Goal: Transaction & Acquisition: Book appointment/travel/reservation

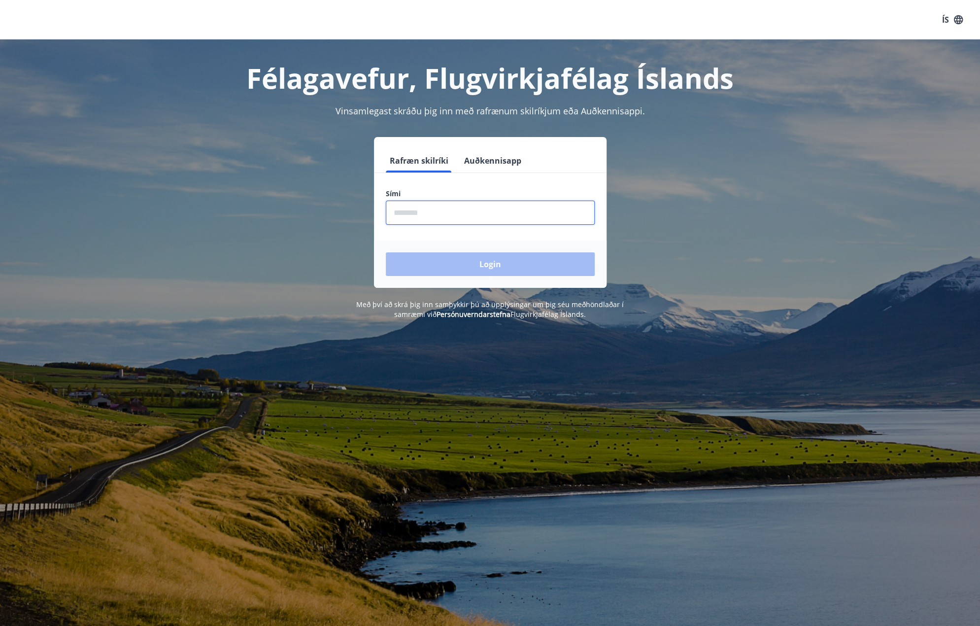
click at [417, 211] on input "phone" at bounding box center [490, 212] width 209 height 24
type input "*"
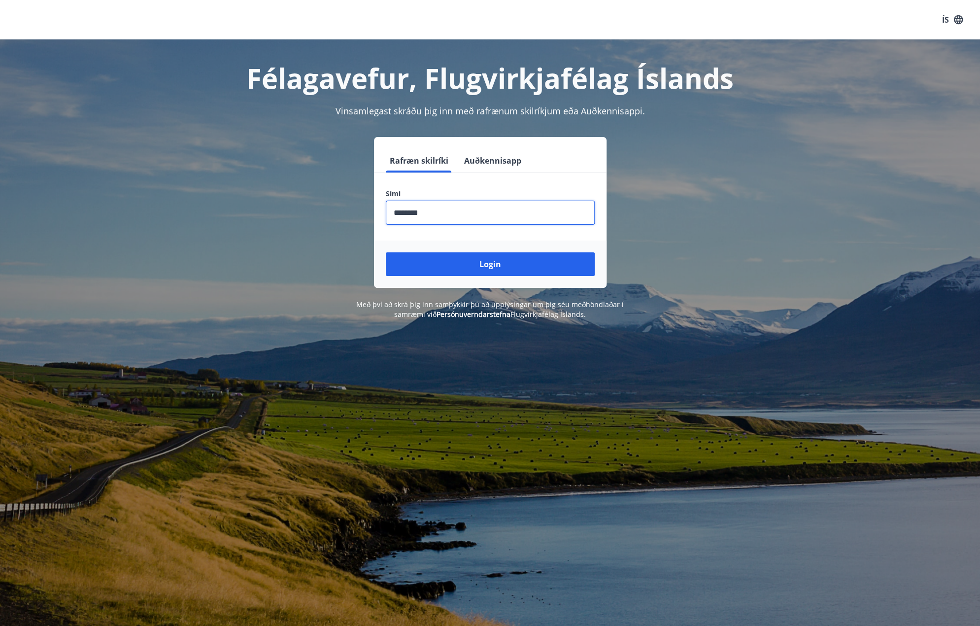
type input "********"
click at [386, 252] on button "Login" at bounding box center [490, 264] width 209 height 24
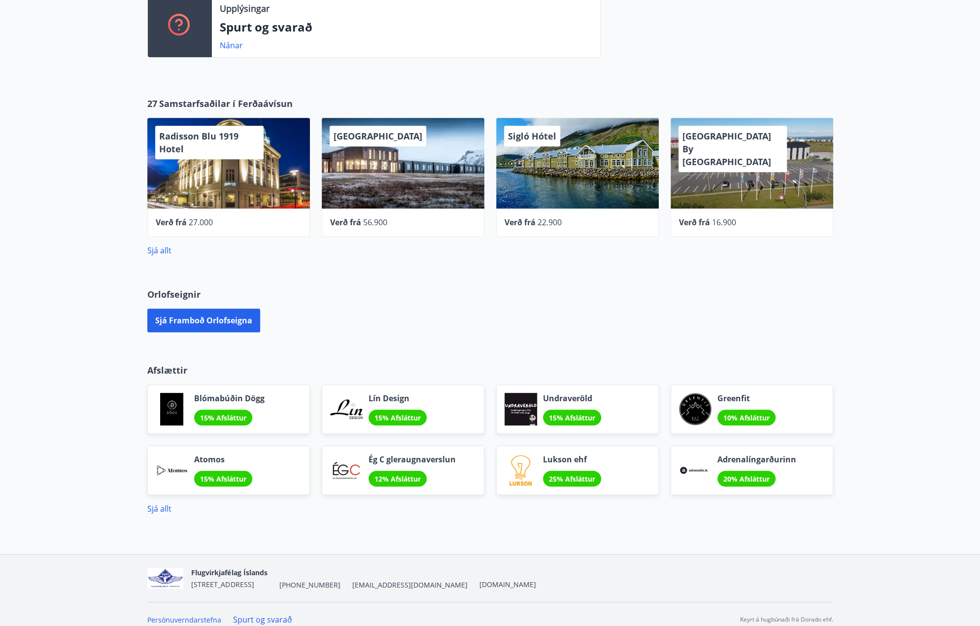
scroll to position [271, 0]
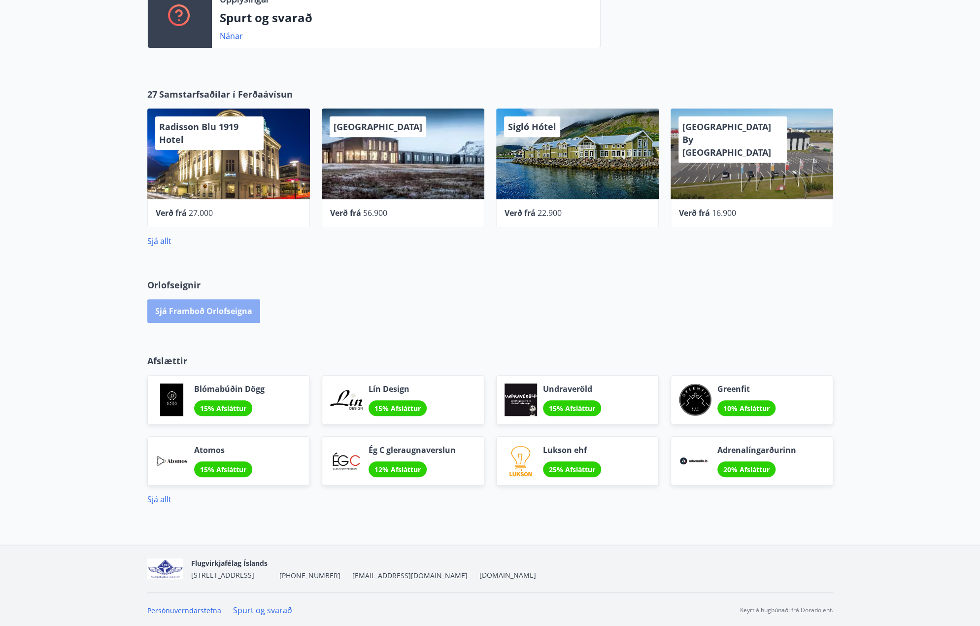
click at [184, 309] on button "Sjá framboð orlofseigna" at bounding box center [203, 311] width 113 height 24
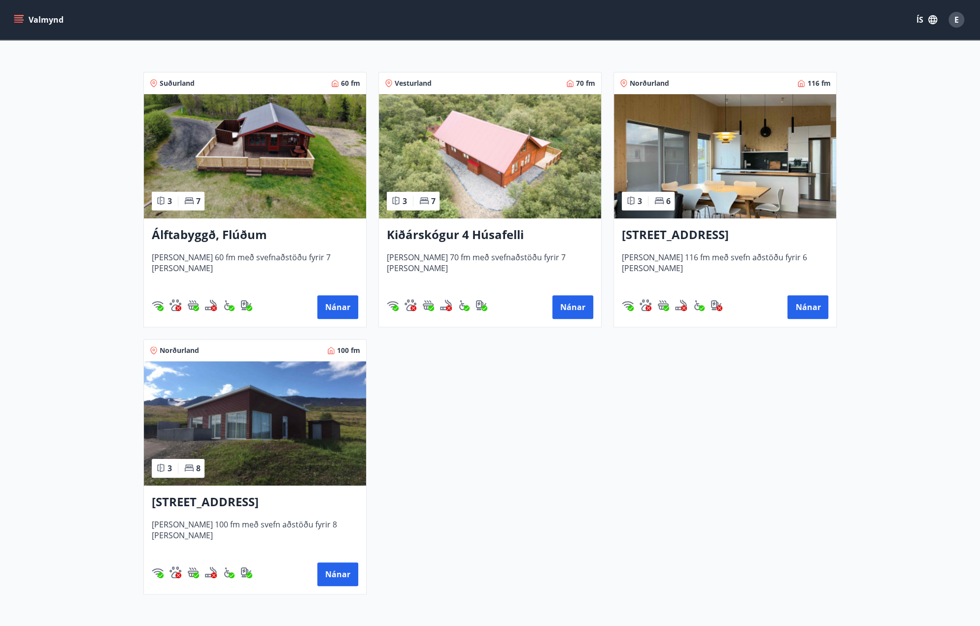
scroll to position [153, 0]
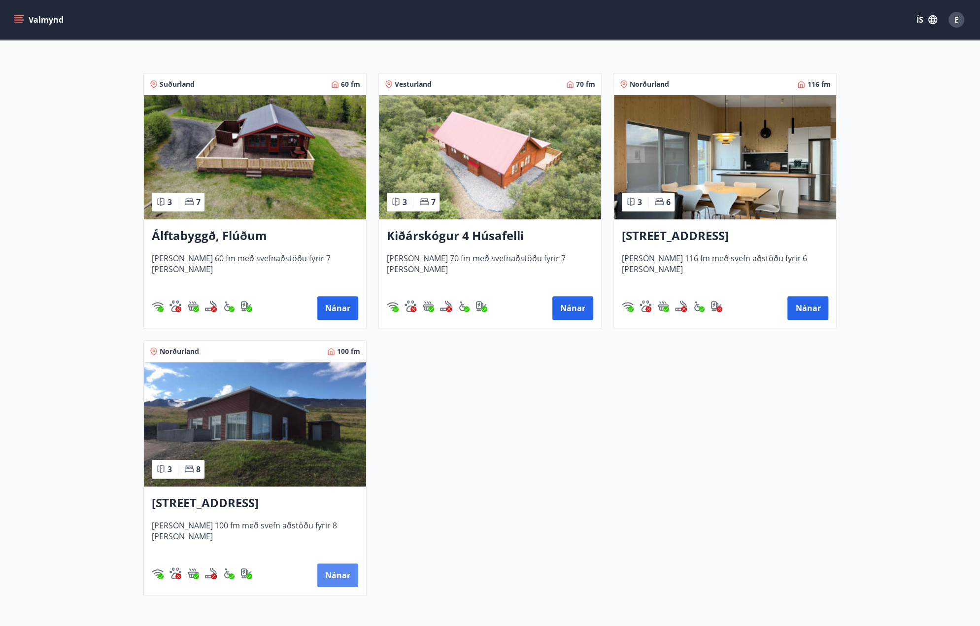
click at [332, 576] on button "Nánar" at bounding box center [337, 575] width 41 height 24
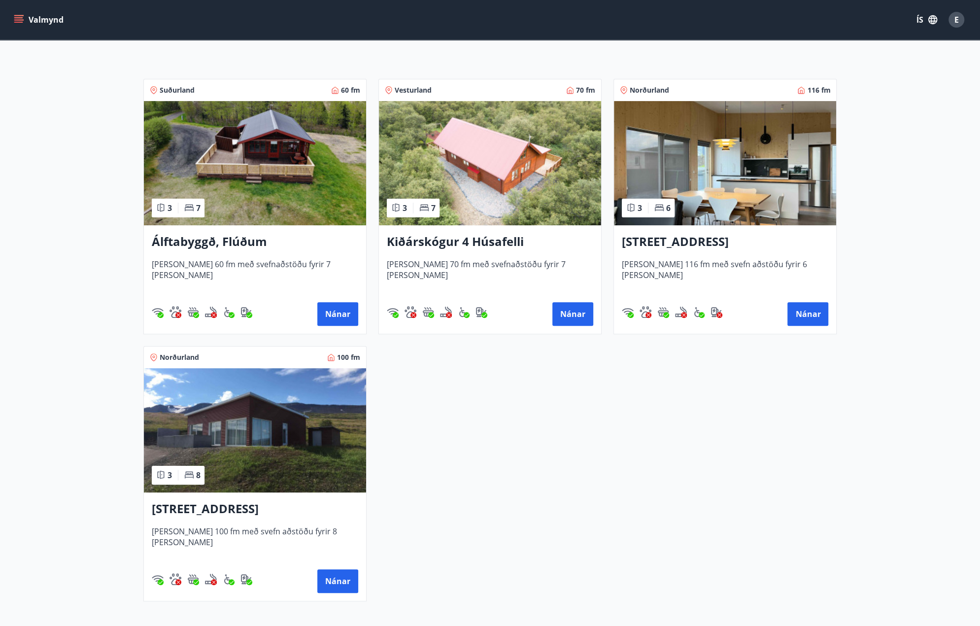
scroll to position [148, 0]
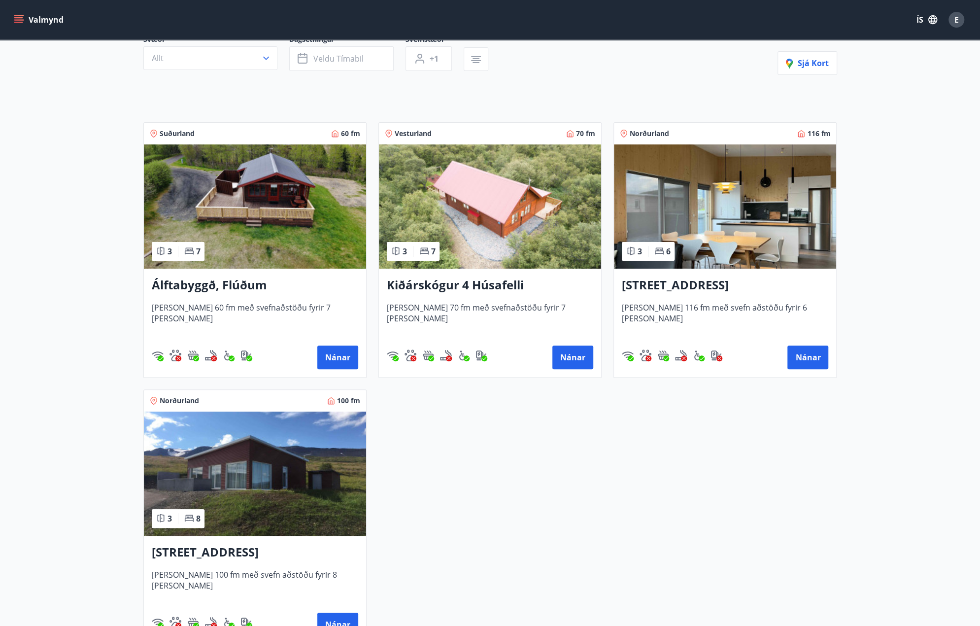
click at [718, 185] on img at bounding box center [725, 206] width 222 height 124
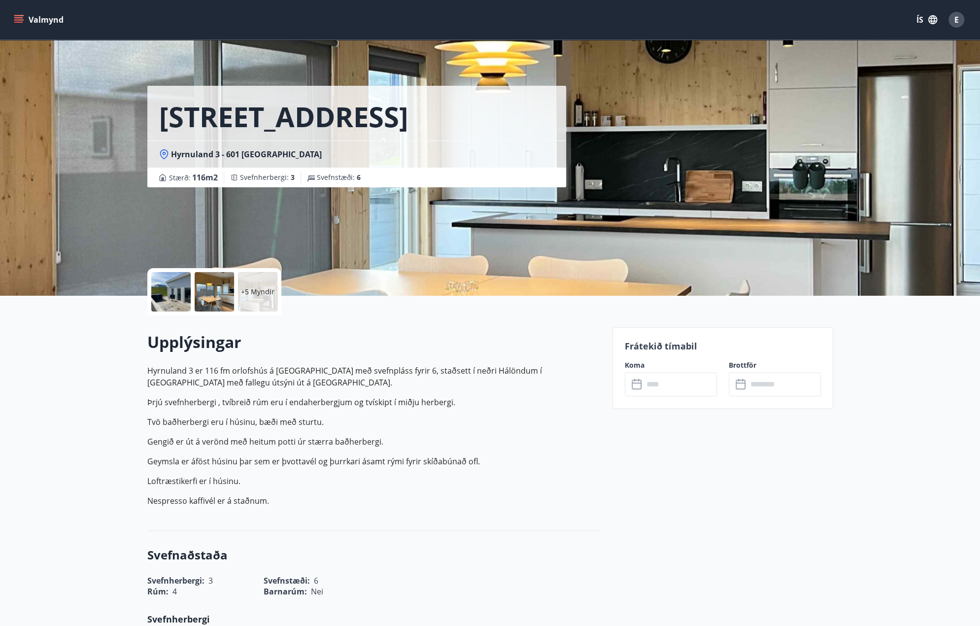
drag, startPoint x: 144, startPoint y: 443, endPoint x: 380, endPoint y: 443, distance: 235.5
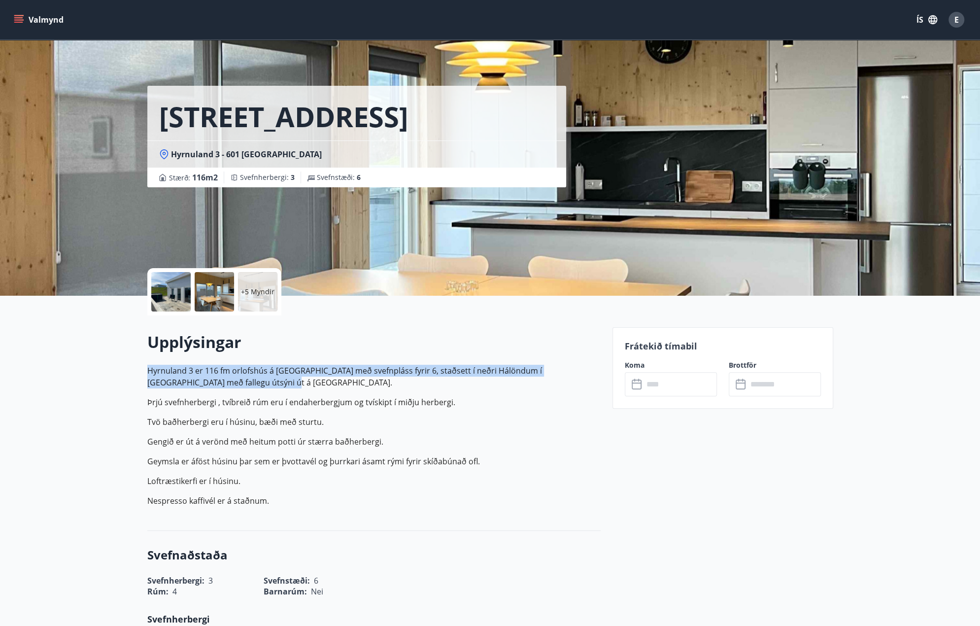
drag, startPoint x: 141, startPoint y: 373, endPoint x: 216, endPoint y: 386, distance: 75.9
click at [396, 366] on p "Hyrnuland 3 er 116 fm orlofshús á [GEOGRAPHIC_DATA] með svefnpláss fyrir 6, sta…" at bounding box center [373, 377] width 453 height 24
click at [392, 367] on p "Hyrnuland 3 er 116 fm orlofshús á [GEOGRAPHIC_DATA] með svefnpláss fyrir 6, sta…" at bounding box center [373, 377] width 453 height 24
click at [372, 385] on p "Hyrnuland 3 er 116 fm orlofshús á [GEOGRAPHIC_DATA] með svefnpláss fyrir 6, sta…" at bounding box center [373, 377] width 453 height 24
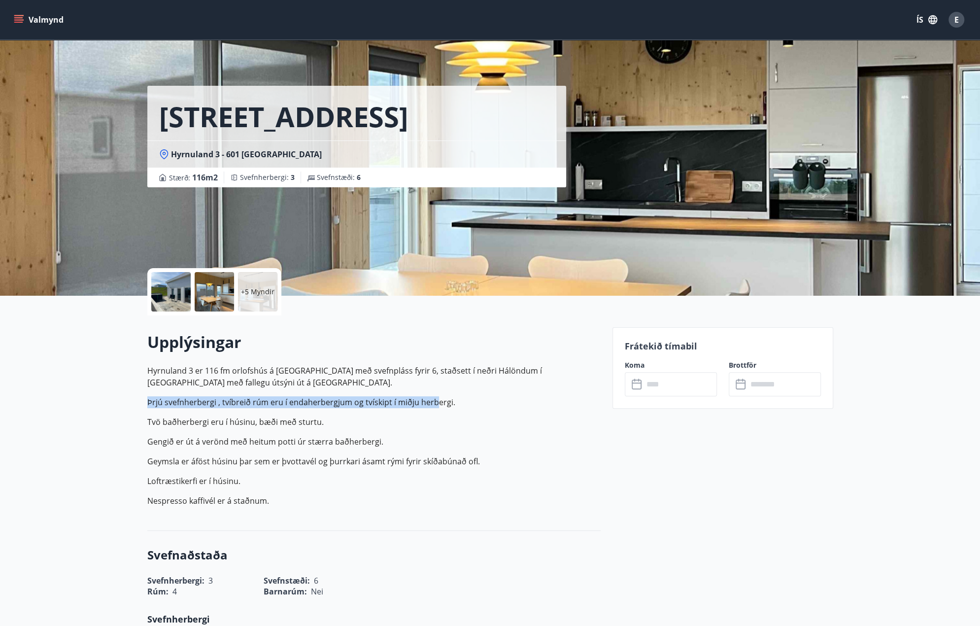
drag, startPoint x: 144, startPoint y: 402, endPoint x: 439, endPoint y: 399, distance: 295.6
click at [371, 422] on p "Tvö baðherbergi eru í húsinu, bæði með sturtu." at bounding box center [373, 422] width 453 height 12
click at [211, 301] on div at bounding box center [214, 291] width 39 height 39
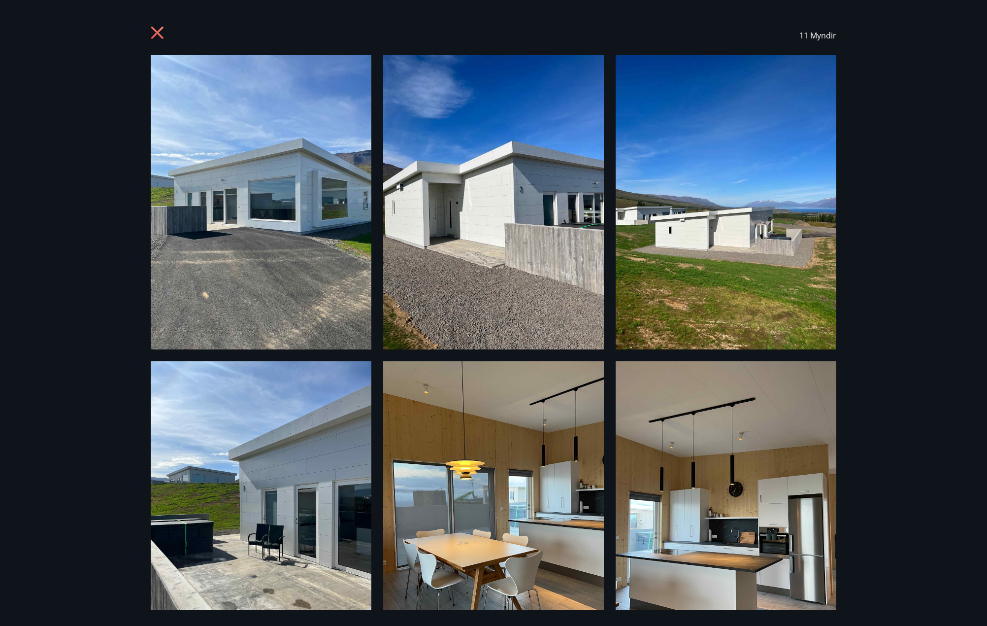
click at [155, 28] on icon at bounding box center [159, 34] width 16 height 16
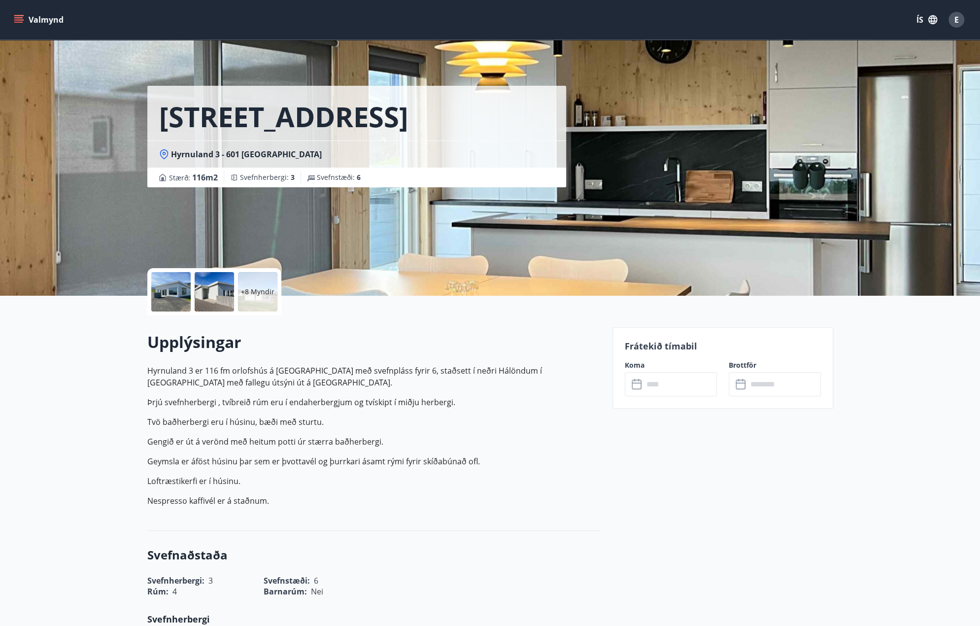
click at [21, 16] on icon "menu" at bounding box center [19, 20] width 10 height 10
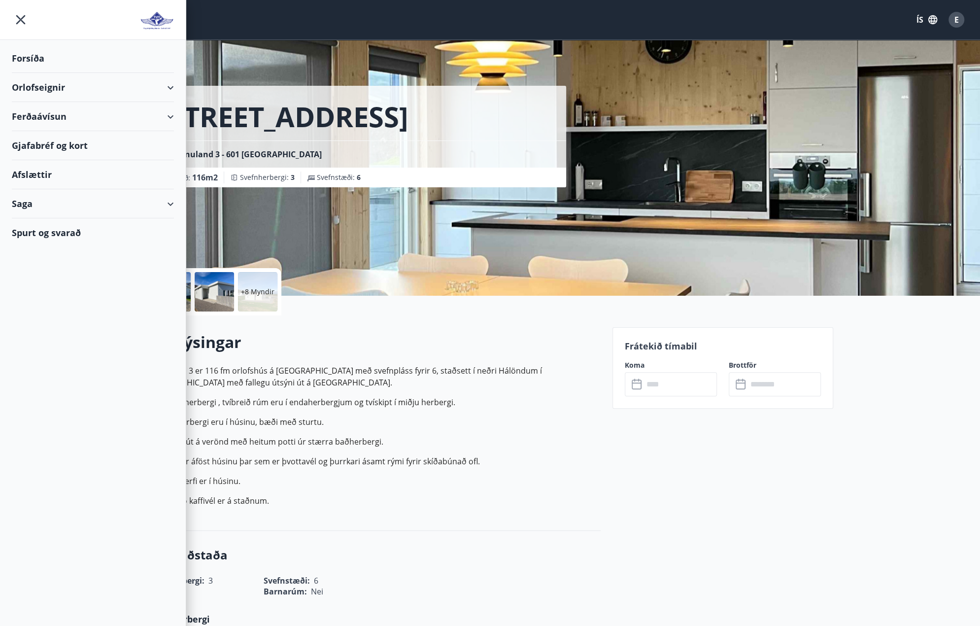
click at [34, 60] on div "Forsíða" at bounding box center [93, 58] width 162 height 29
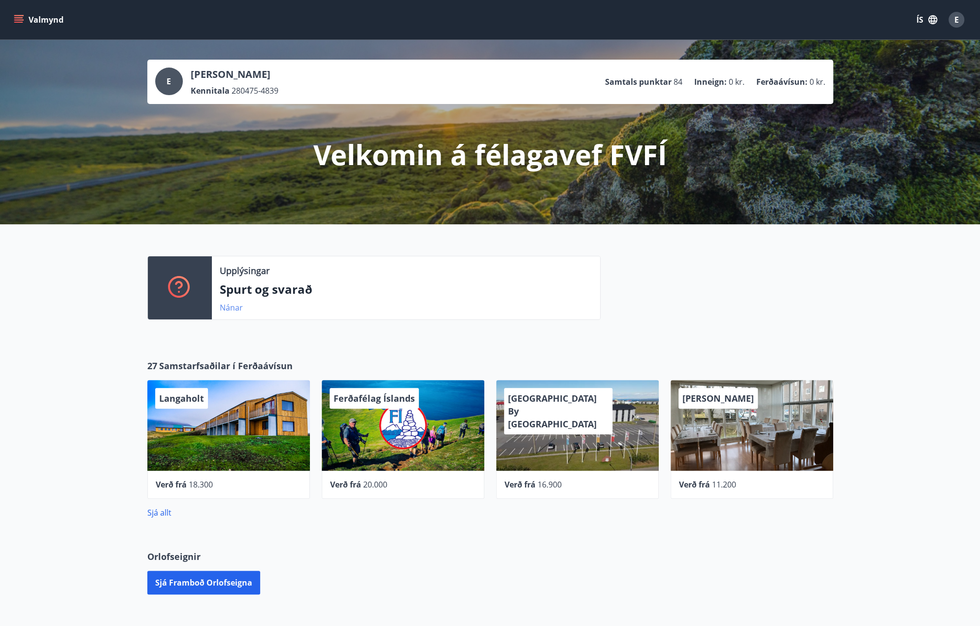
click at [233, 308] on link "Nánar" at bounding box center [231, 307] width 23 height 11
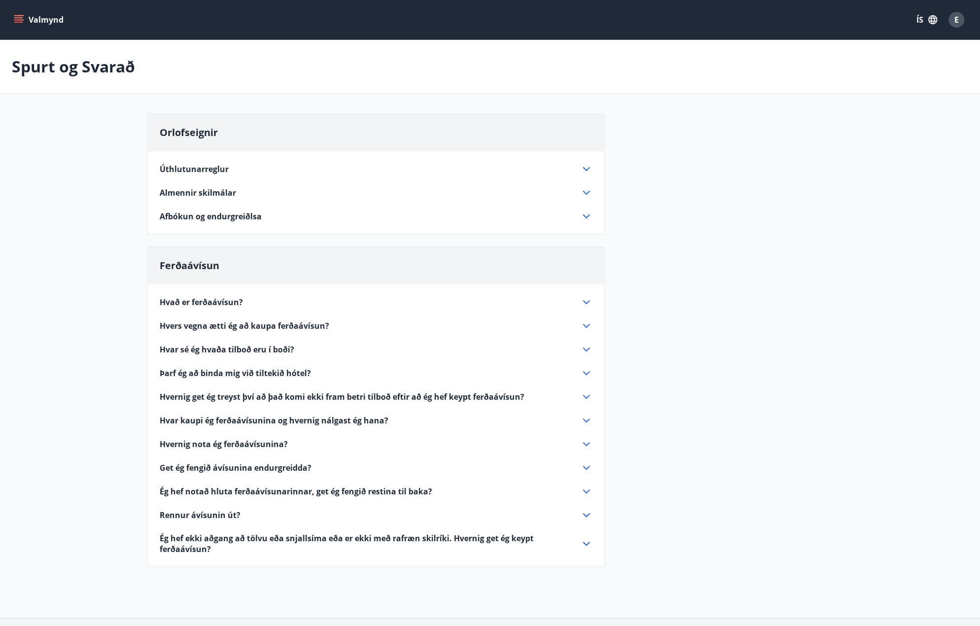
click at [586, 171] on icon at bounding box center [586, 169] width 12 height 12
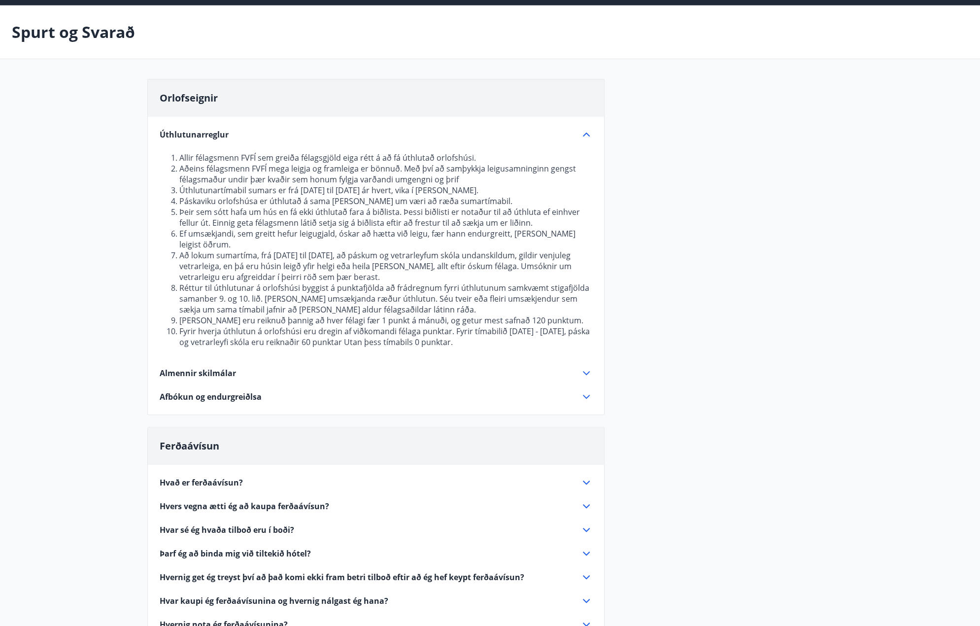
scroll to position [99, 0]
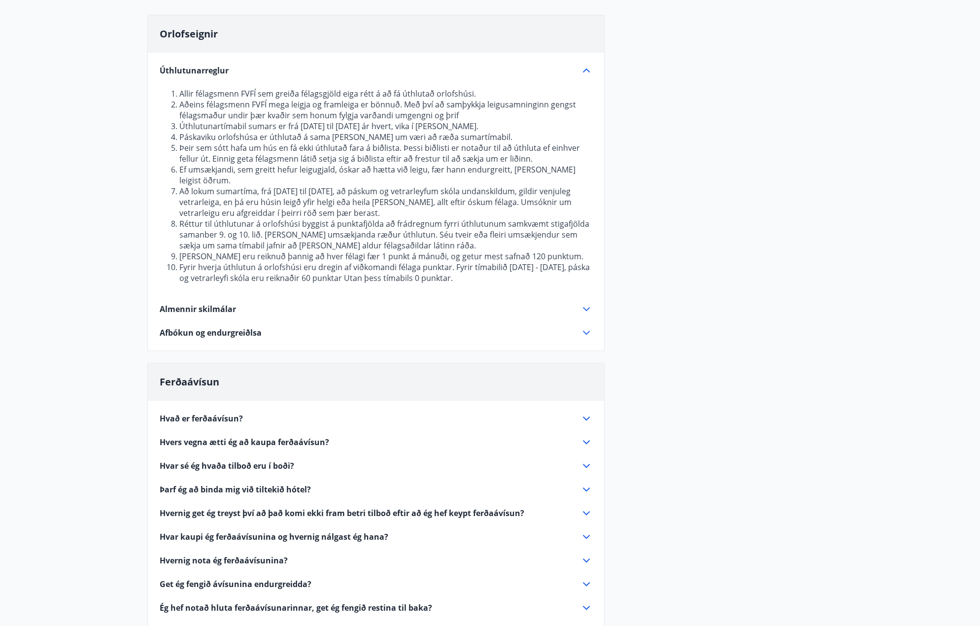
click at [584, 412] on icon at bounding box center [586, 418] width 12 height 12
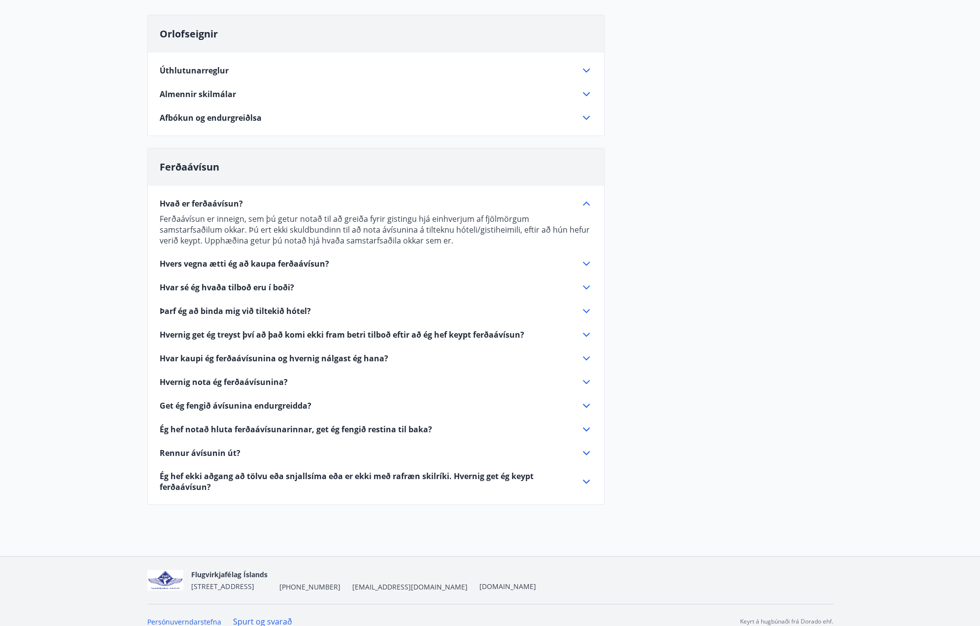
click at [585, 261] on icon at bounding box center [586, 264] width 12 height 12
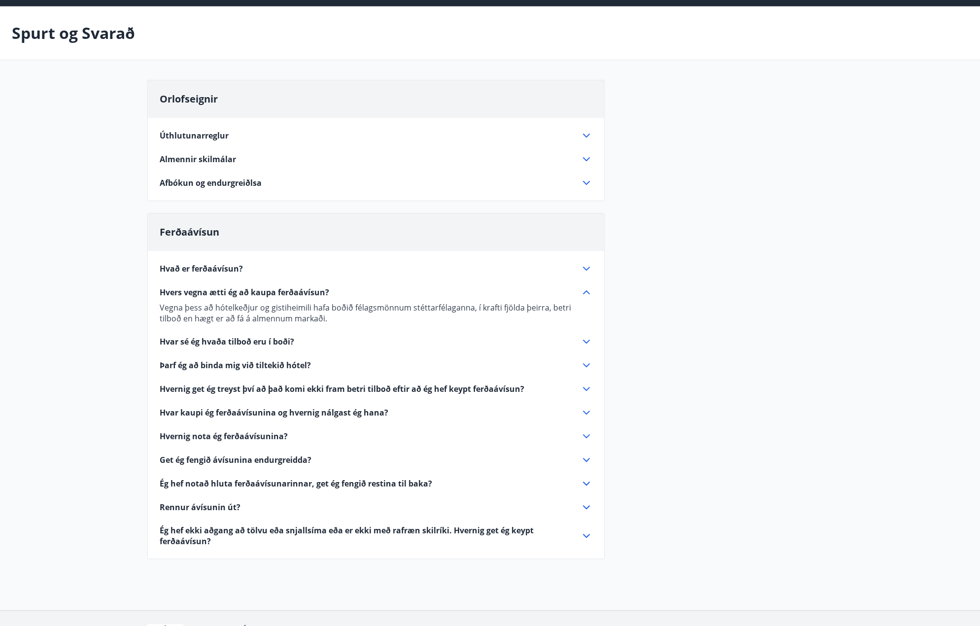
scroll to position [0, 0]
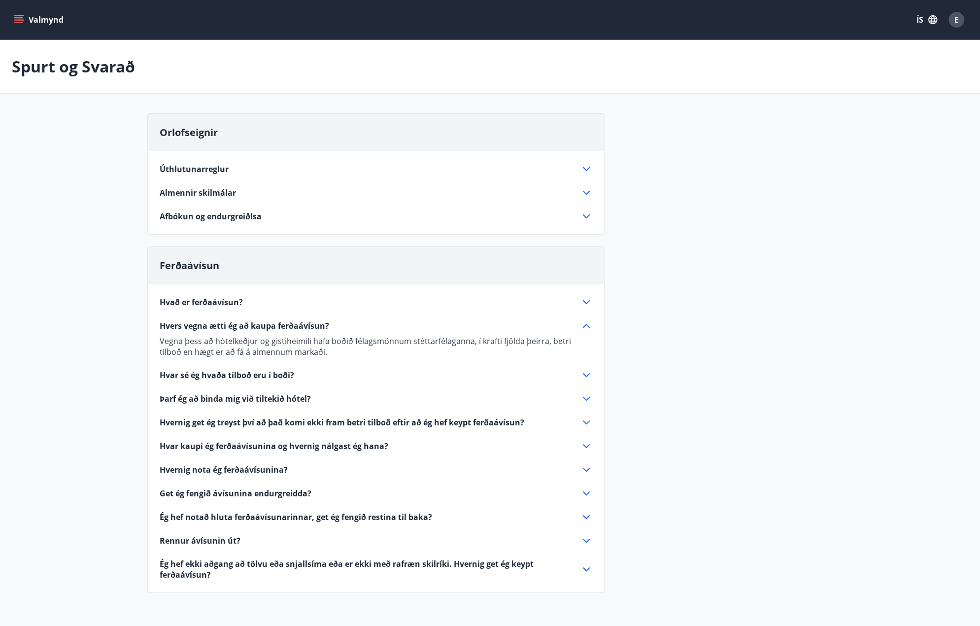
click at [586, 189] on icon at bounding box center [586, 193] width 12 height 12
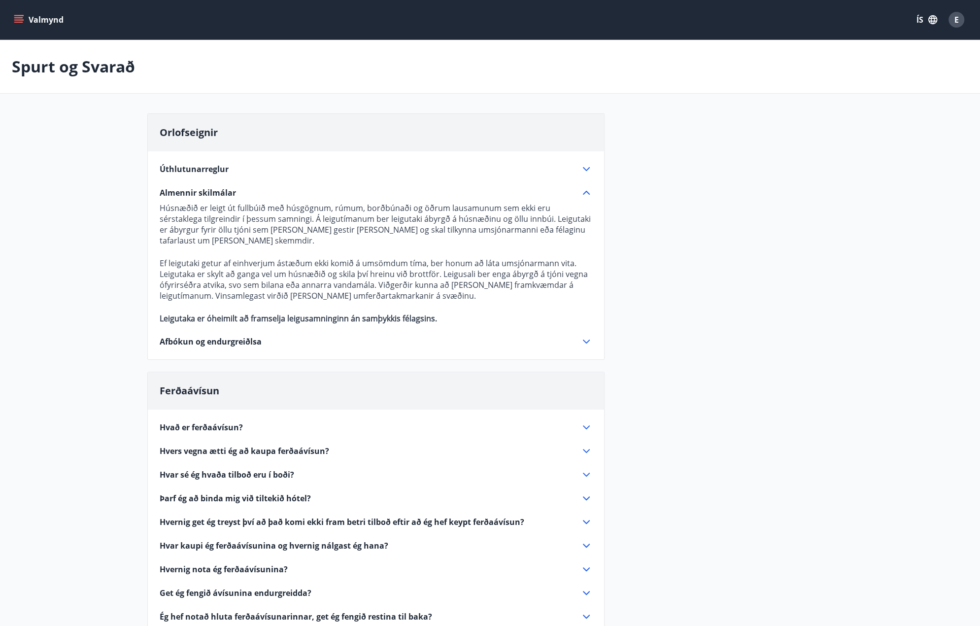
click at [715, 541] on div "Orlofseignir Úthlutunarreglur Allir félagsmenn FVFÍ sem greiða félagsgjöld eiga…" at bounding box center [490, 408] width 686 height 590
